Goal: Task Accomplishment & Management: Complete application form

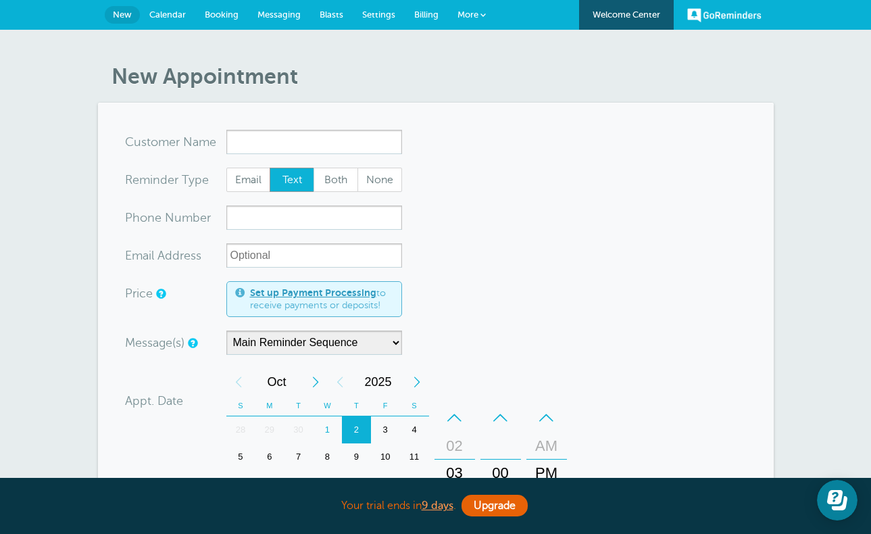
click at [286, 23] on link "Messaging" at bounding box center [279, 15] width 62 height 30
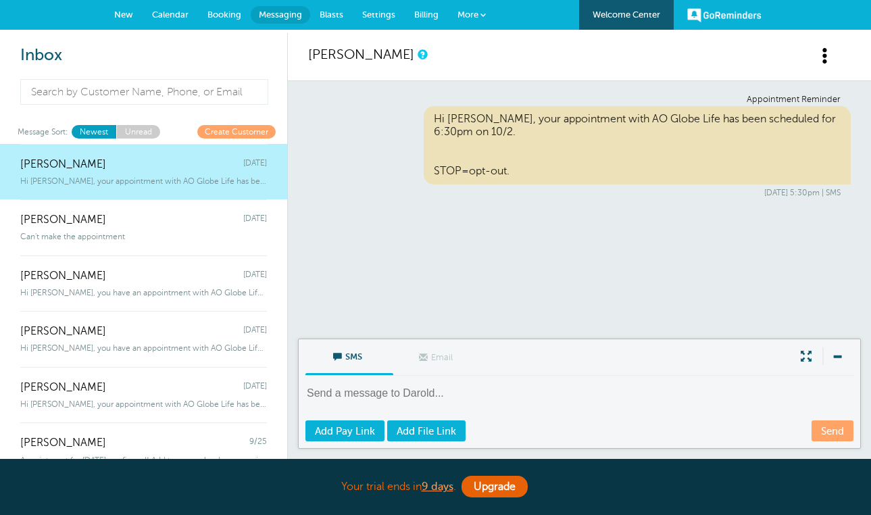
click at [128, 22] on link "New" at bounding box center [124, 15] width 38 height 30
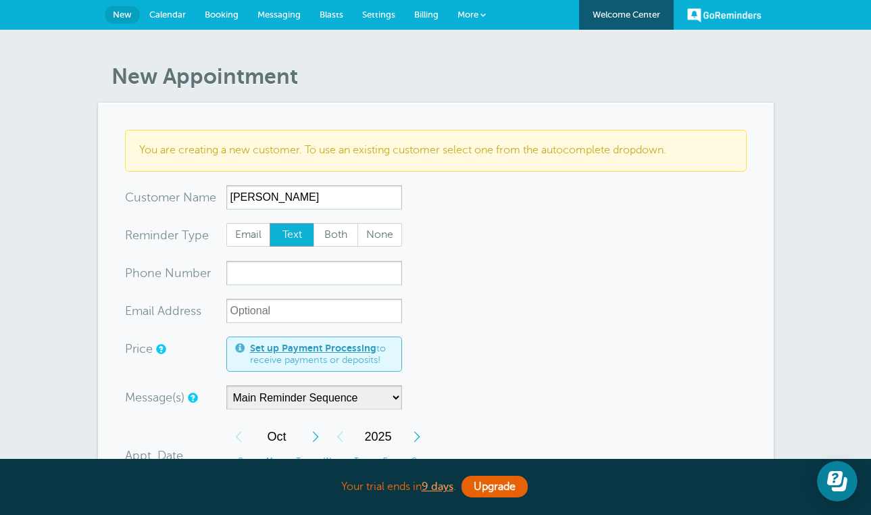
type input "[PERSON_NAME]"
click at [282, 270] on input "xxx-no-autofill" at bounding box center [314, 273] width 176 height 24
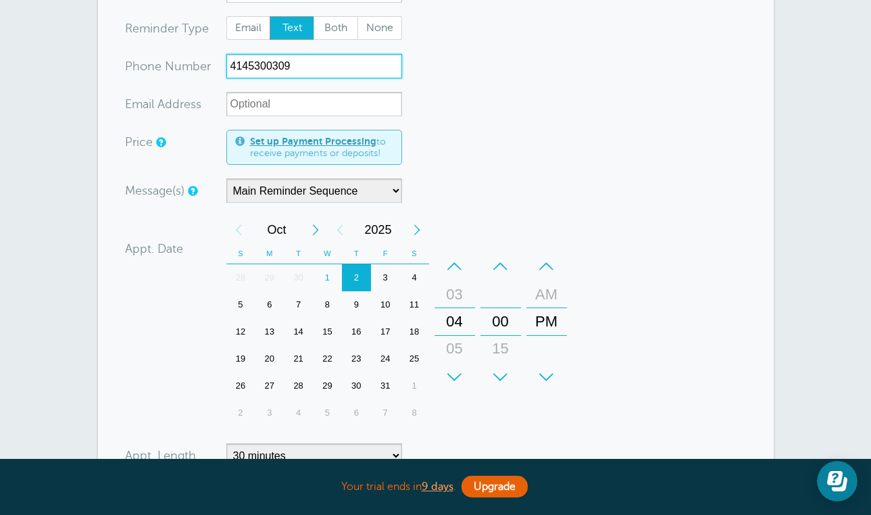
scroll to position [214, 0]
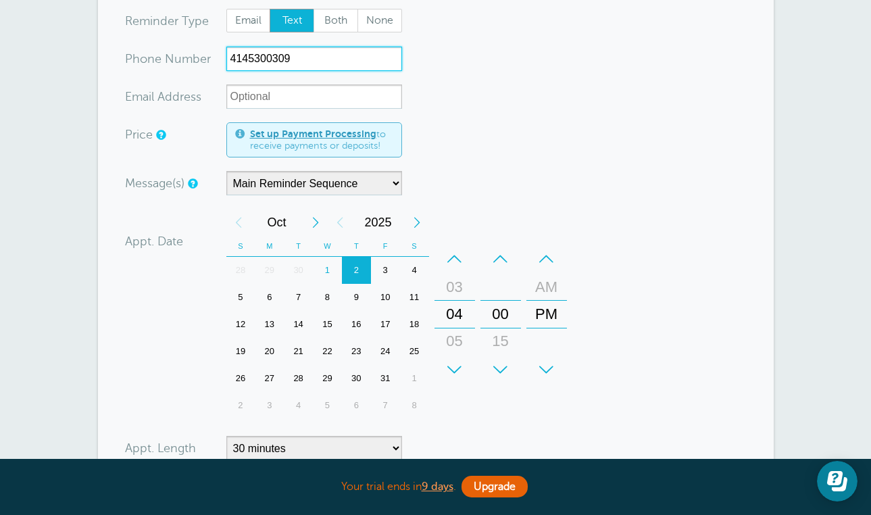
click at [326, 298] on div "8" at bounding box center [327, 297] width 29 height 27
click at [448, 262] on div "–" at bounding box center [454, 258] width 41 height 27
click at [453, 364] on div "+" at bounding box center [454, 369] width 41 height 27
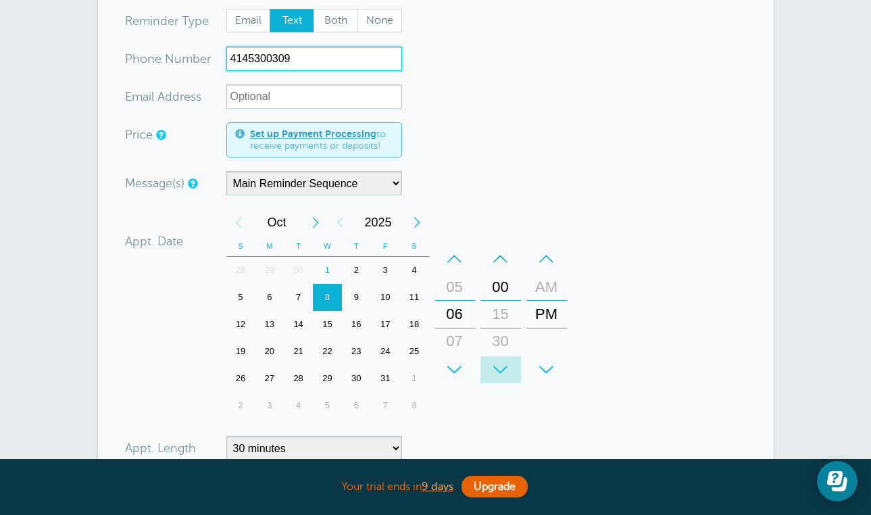
click at [507, 376] on div "+" at bounding box center [500, 369] width 41 height 27
click at [507, 374] on div "+" at bounding box center [500, 369] width 41 height 27
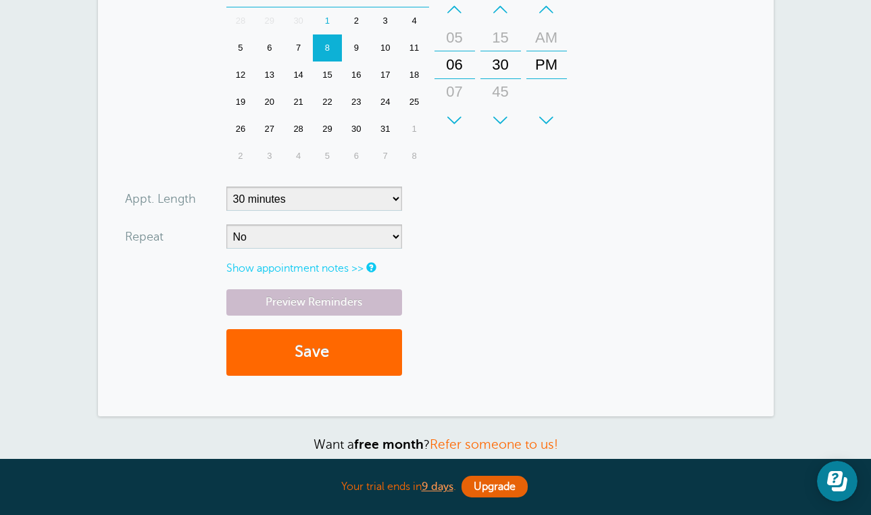
scroll to position [466, 0]
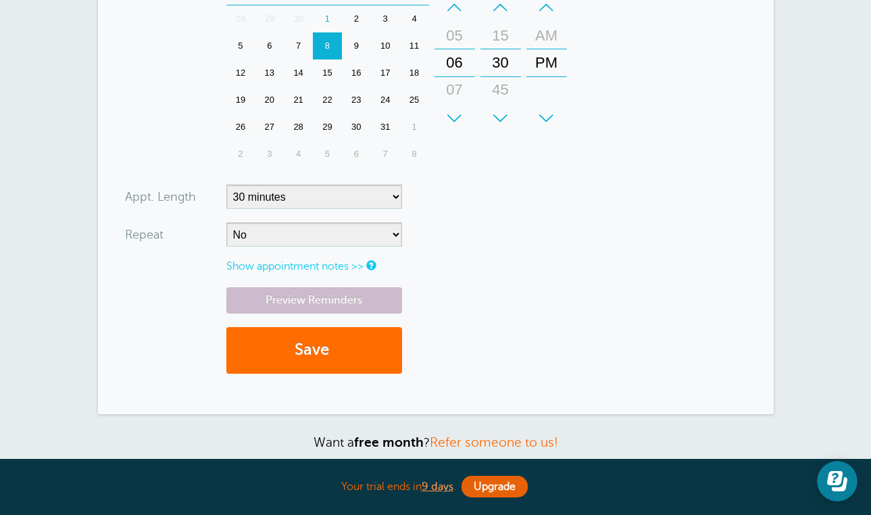
type input "4145300309"
click at [382, 339] on button "Save" at bounding box center [314, 350] width 176 height 47
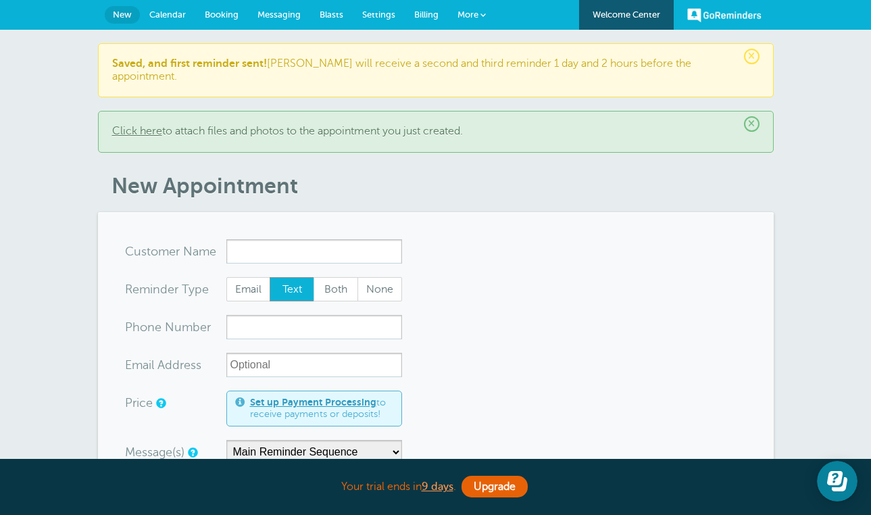
click at [293, 17] on span "Messaging" at bounding box center [278, 14] width 43 height 10
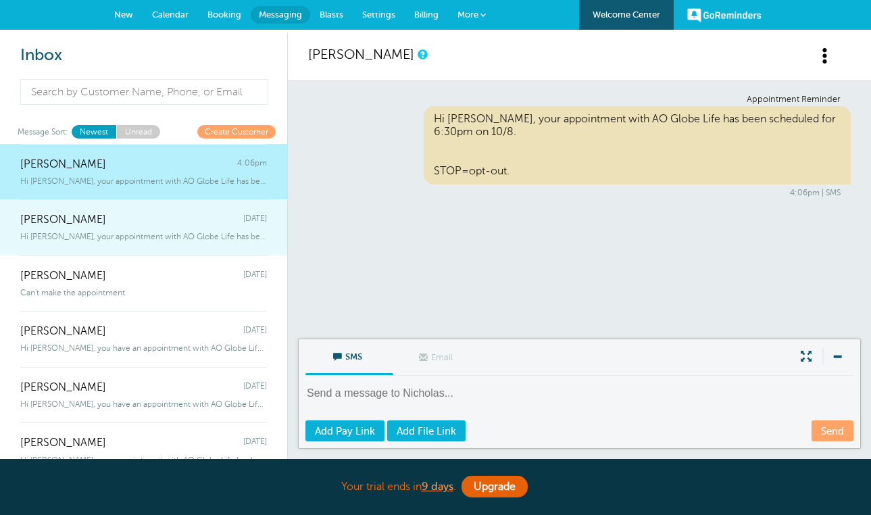
click at [247, 211] on div "[PERSON_NAME] [DATE]" at bounding box center [143, 212] width 247 height 27
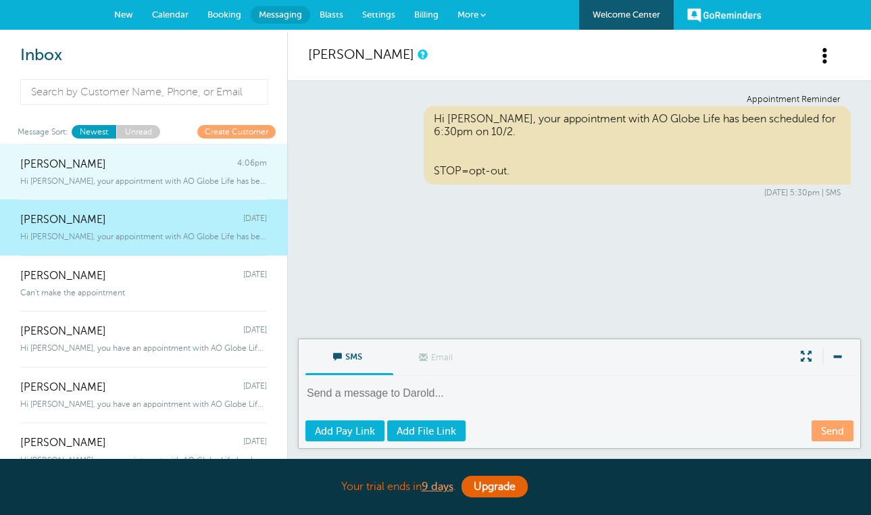
click at [230, 176] on span "Hi [PERSON_NAME], your appointment with AO Globe Life has been scheduled for 6:3" at bounding box center [143, 180] width 247 height 9
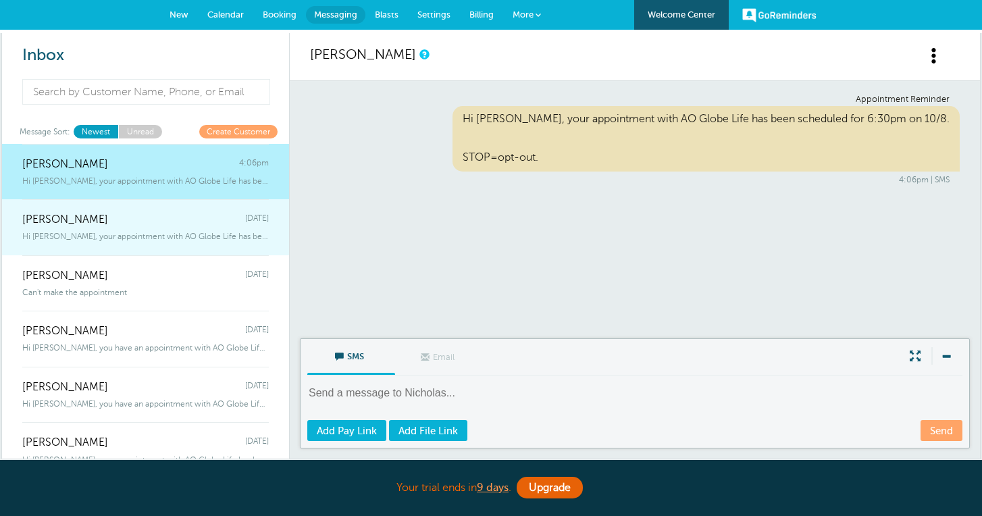
click at [228, 220] on div "[PERSON_NAME] [DATE]" at bounding box center [145, 212] width 247 height 27
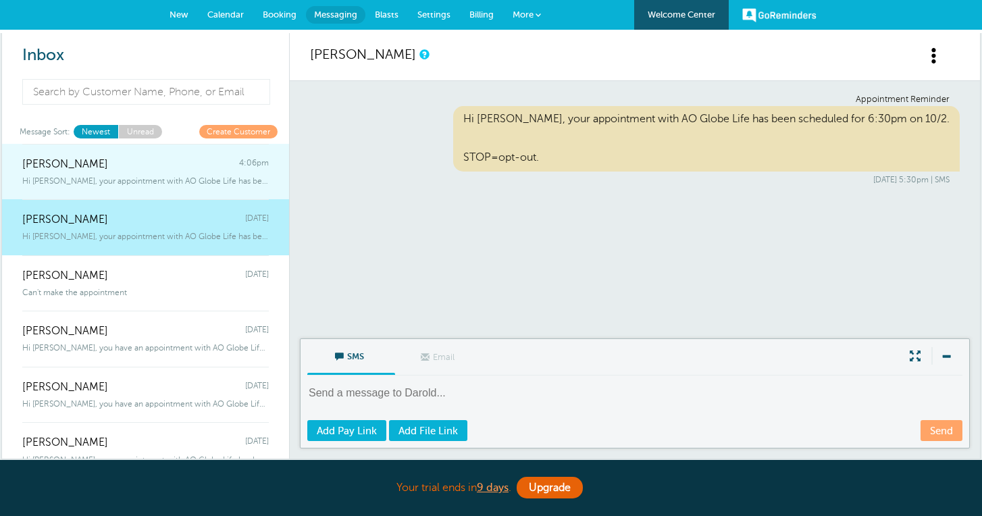
click at [232, 169] on div "[PERSON_NAME] 4:06pm" at bounding box center [145, 157] width 247 height 27
